Goal: Task Accomplishment & Management: Manage account settings

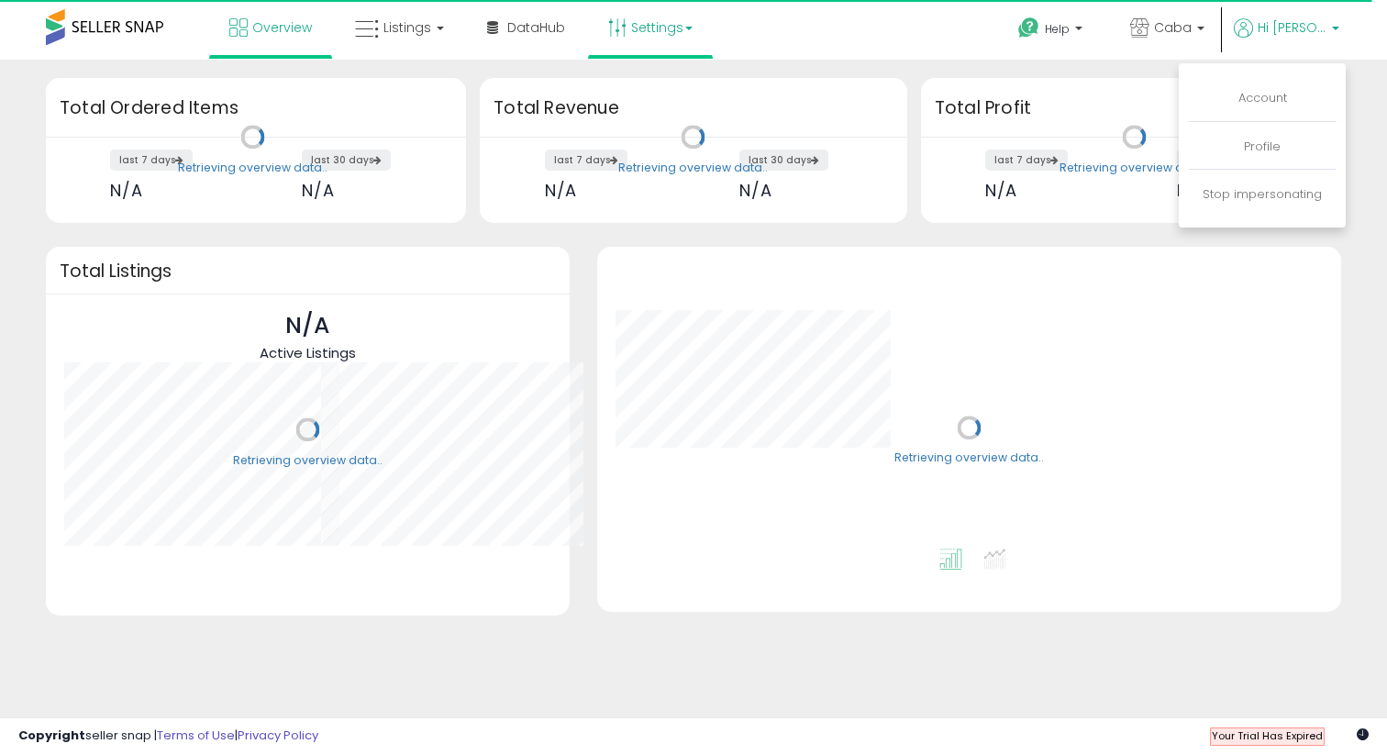
click at [653, 20] on link "Settings" at bounding box center [650, 27] width 112 height 55
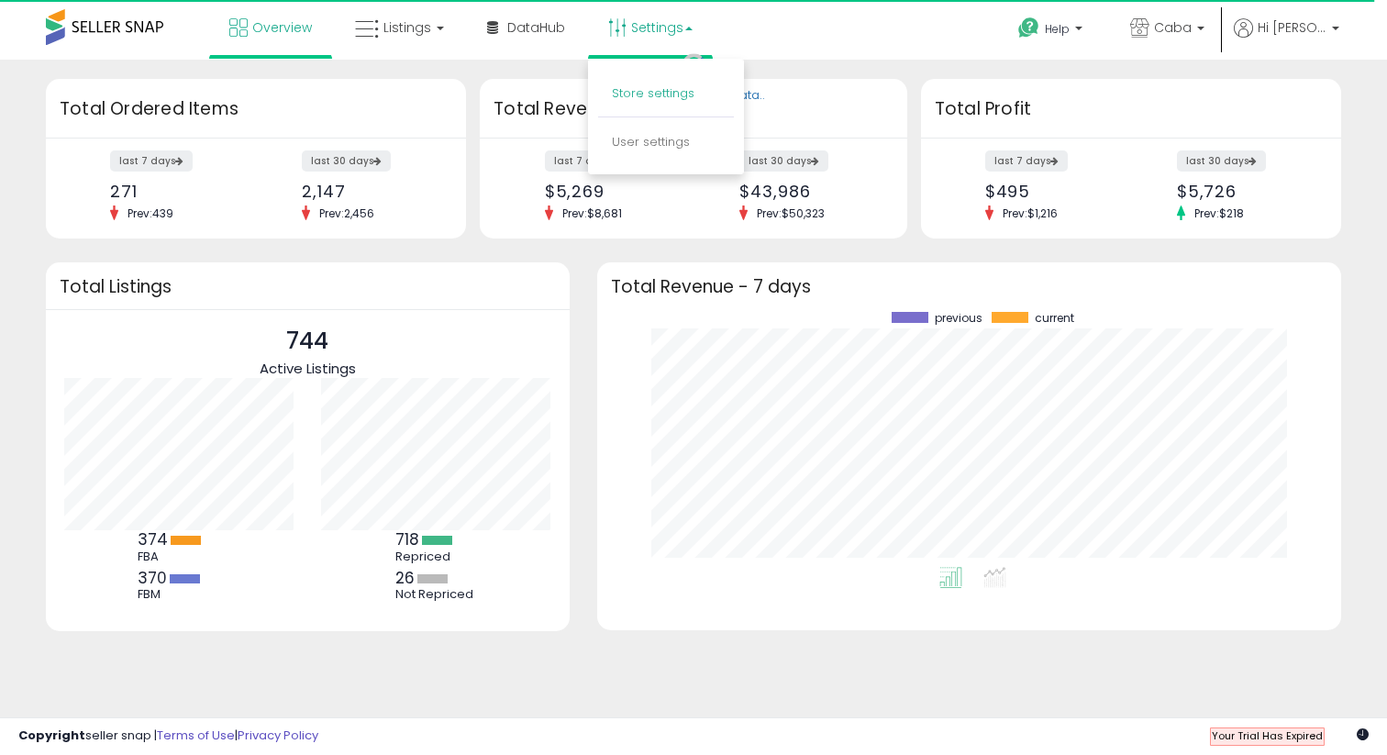
scroll to position [255, 707]
click at [641, 100] on link "Store settings" at bounding box center [653, 92] width 83 height 17
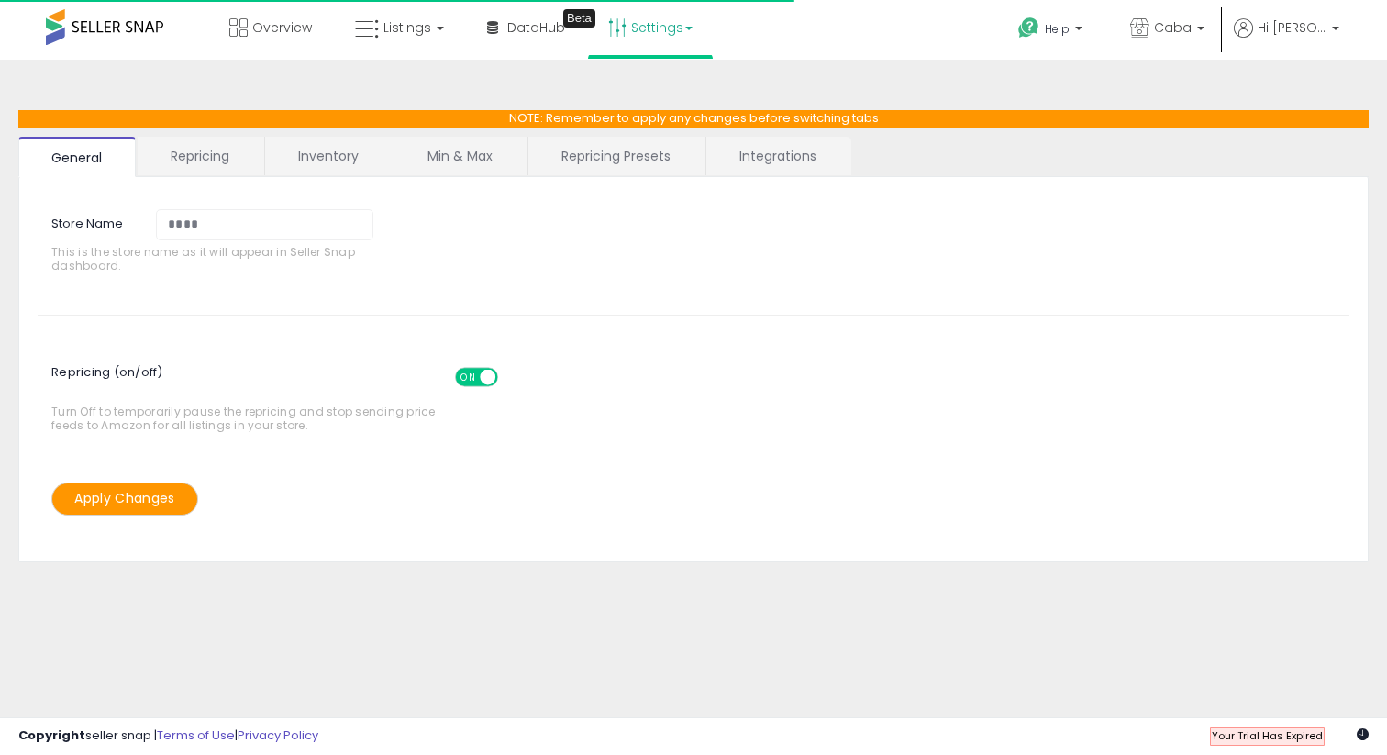
click at [615, 155] on link "Repricing Presets" at bounding box center [615, 156] width 175 height 39
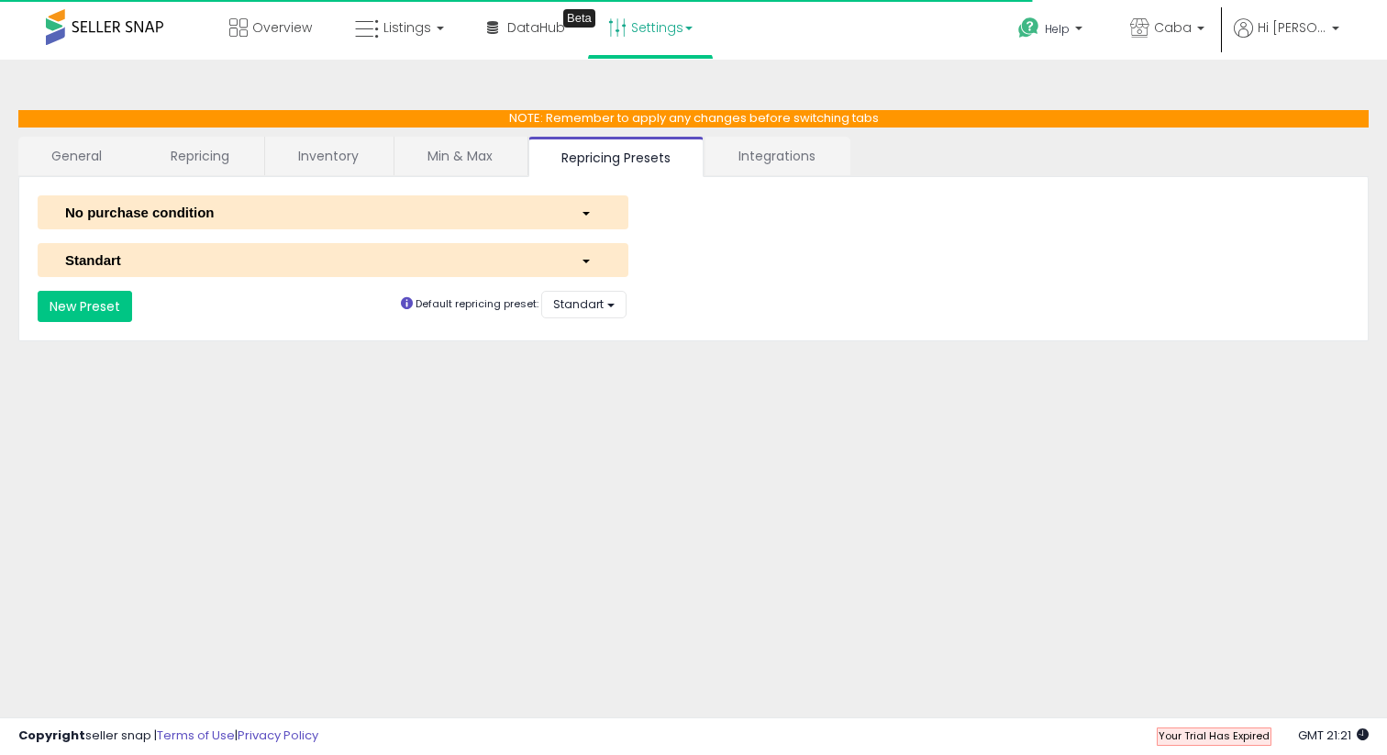
click at [476, 153] on link "Min & Max" at bounding box center [459, 156] width 131 height 39
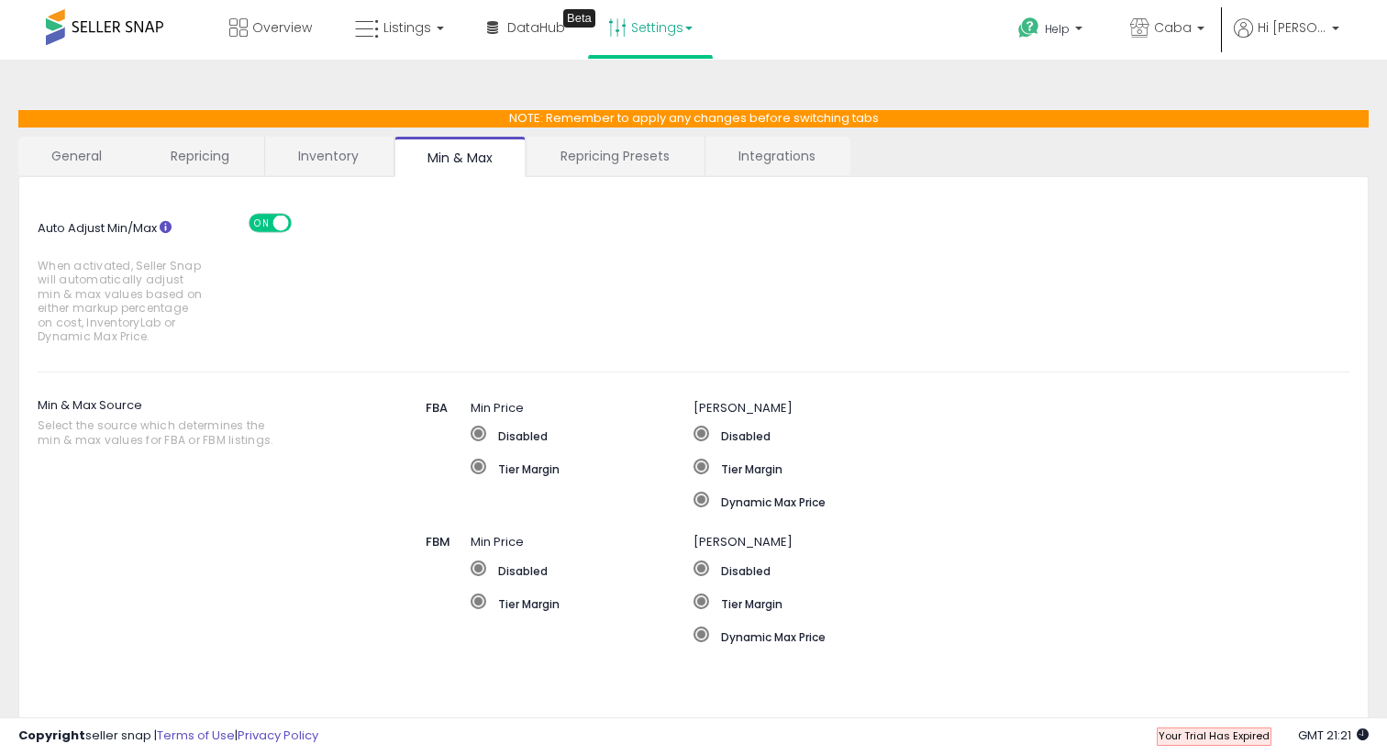
click at [180, 157] on link "Repricing" at bounding box center [200, 156] width 125 height 39
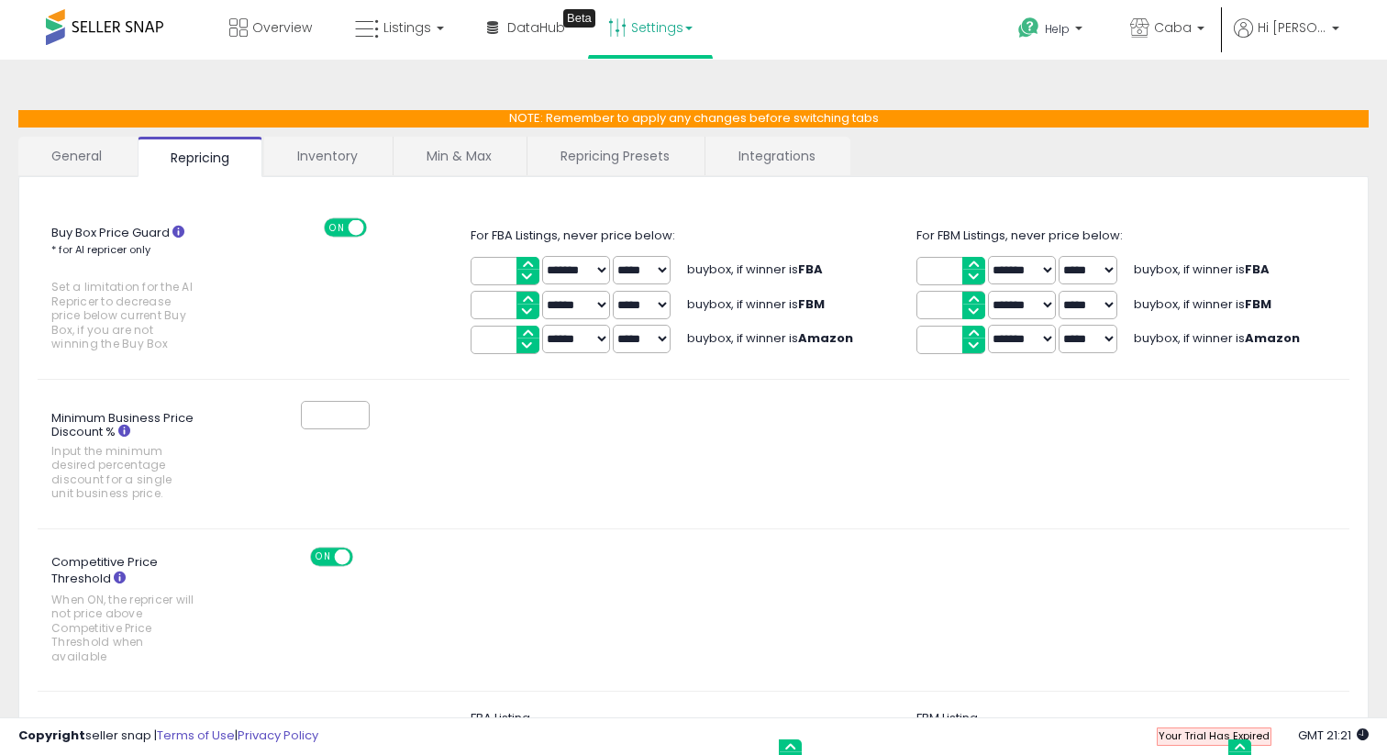
click at [1330, 6] on ul "Help Contact Support Search Knowledge Hub Request a Feature Caba Caba Hi Kather…" at bounding box center [1171, 30] width 349 height 60
click at [1321, 13] on ul "Help Contact Support Search Knowledge Hub Request a Feature Caba Caba Hi Kather…" at bounding box center [1171, 30] width 349 height 60
click at [1307, 32] on span "Hi [PERSON_NAME]" at bounding box center [1291, 27] width 69 height 18
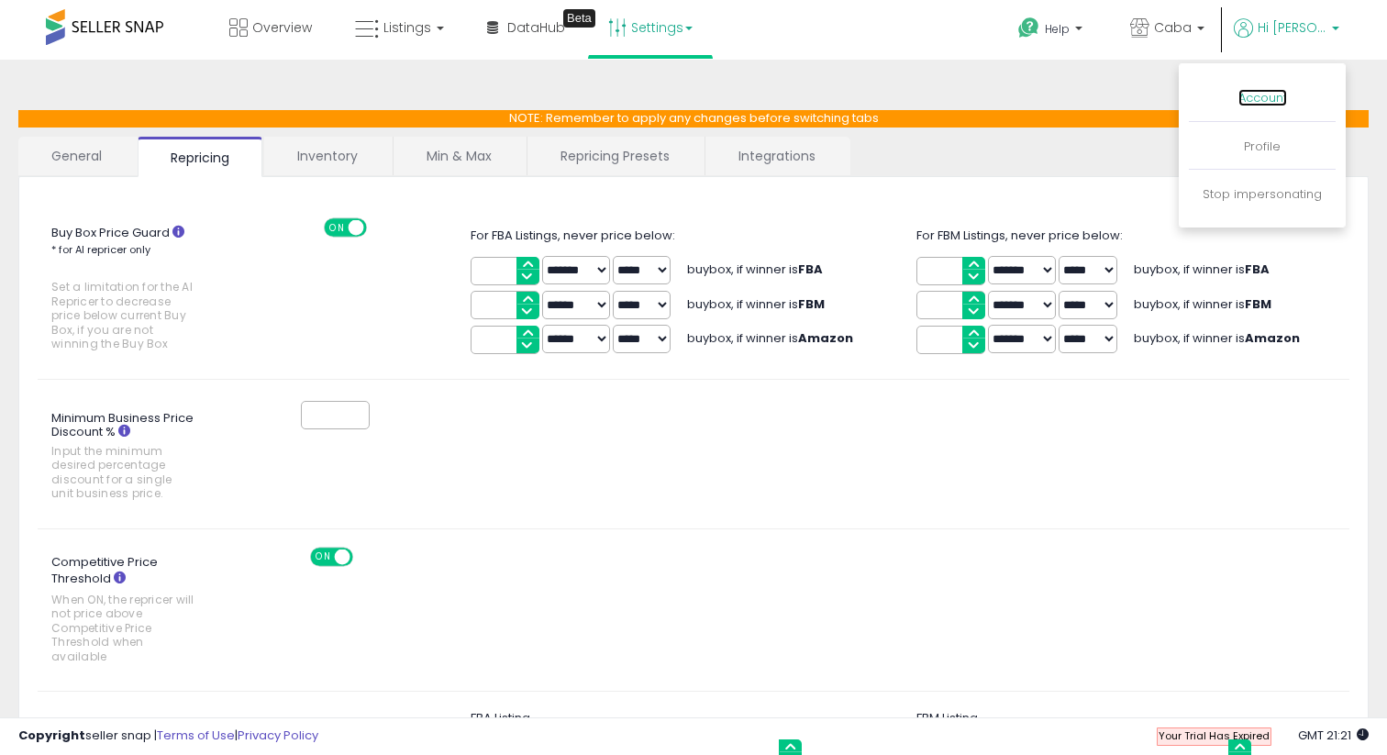
click at [1274, 97] on link "Account" at bounding box center [1262, 97] width 49 height 17
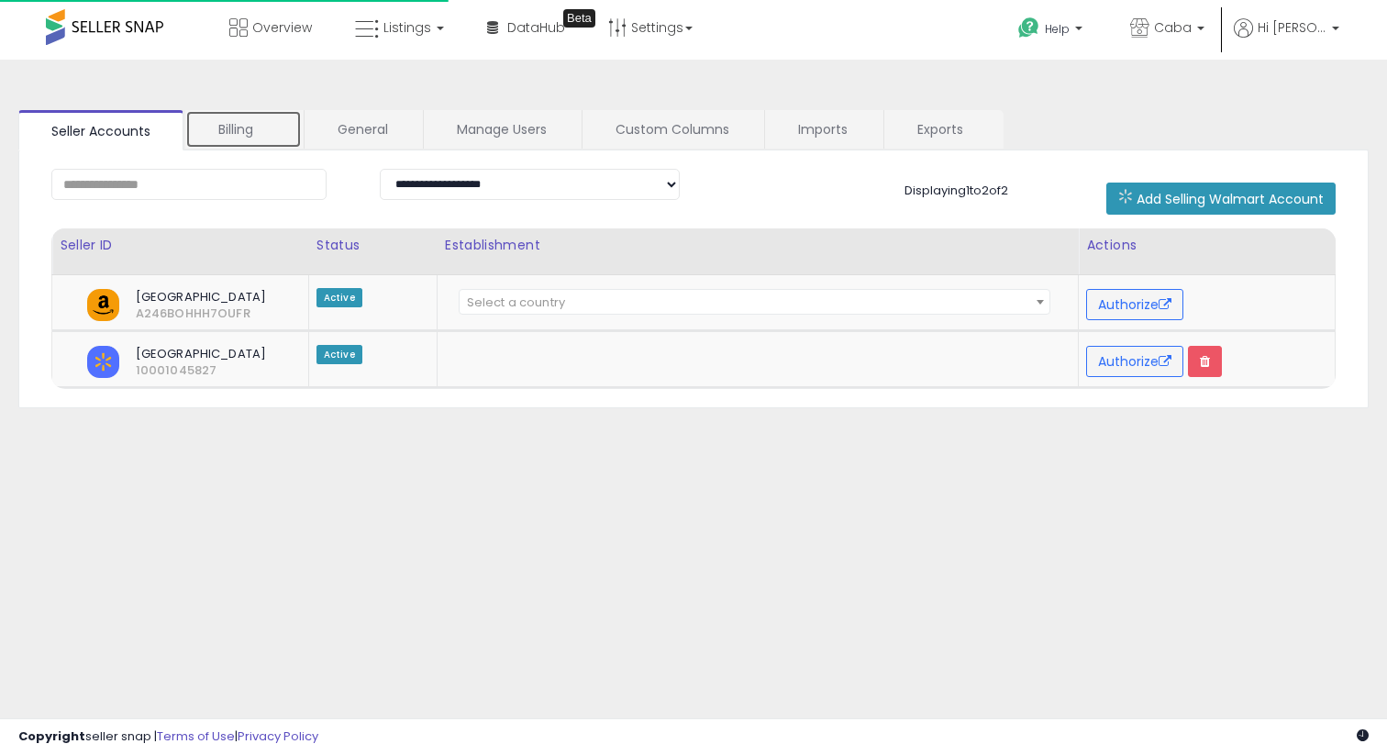
click at [272, 124] on link "Billing" at bounding box center [243, 129] width 116 height 39
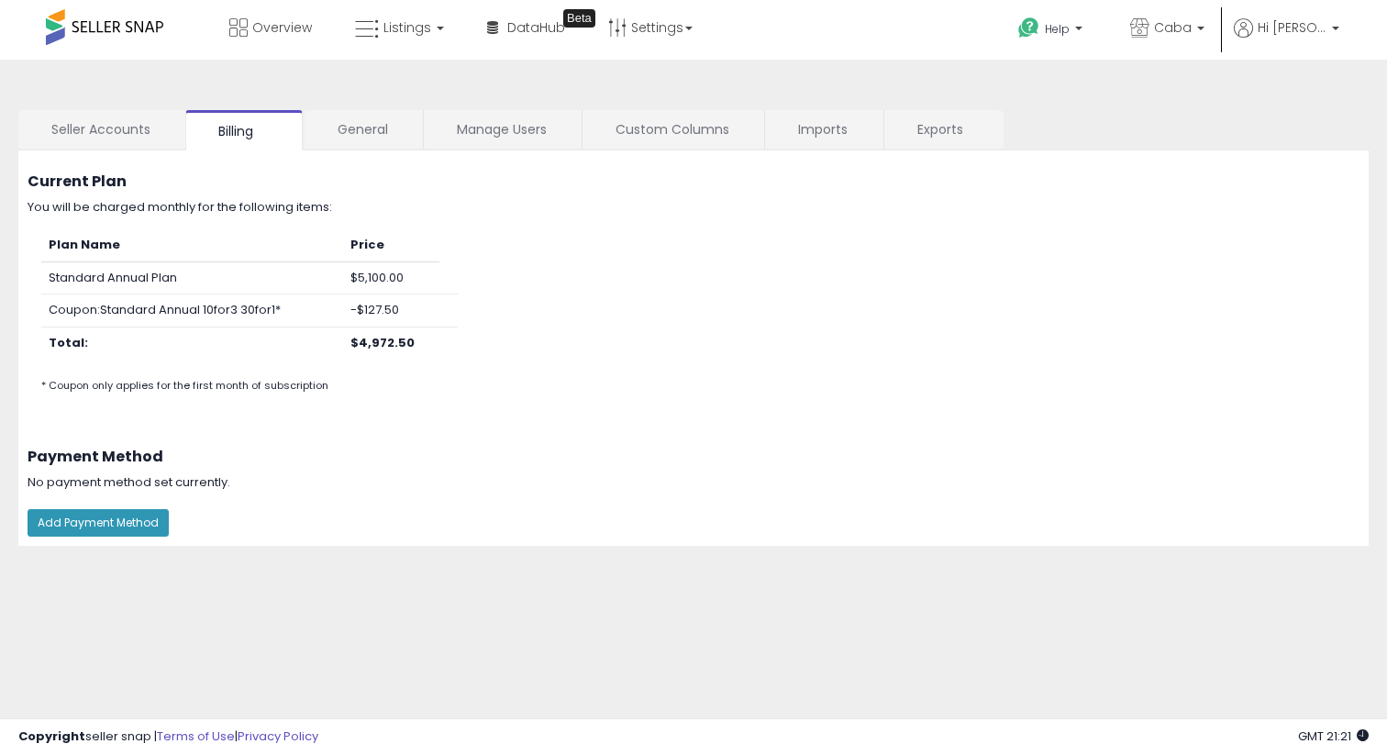
drag, startPoint x: 344, startPoint y: 339, endPoint x: 426, endPoint y: 343, distance: 81.7
click at [426, 343] on tr "Total: $4,972.50" at bounding box center [249, 342] width 416 height 32
copy tr "$4,972.50"
